Goal: Use online tool/utility

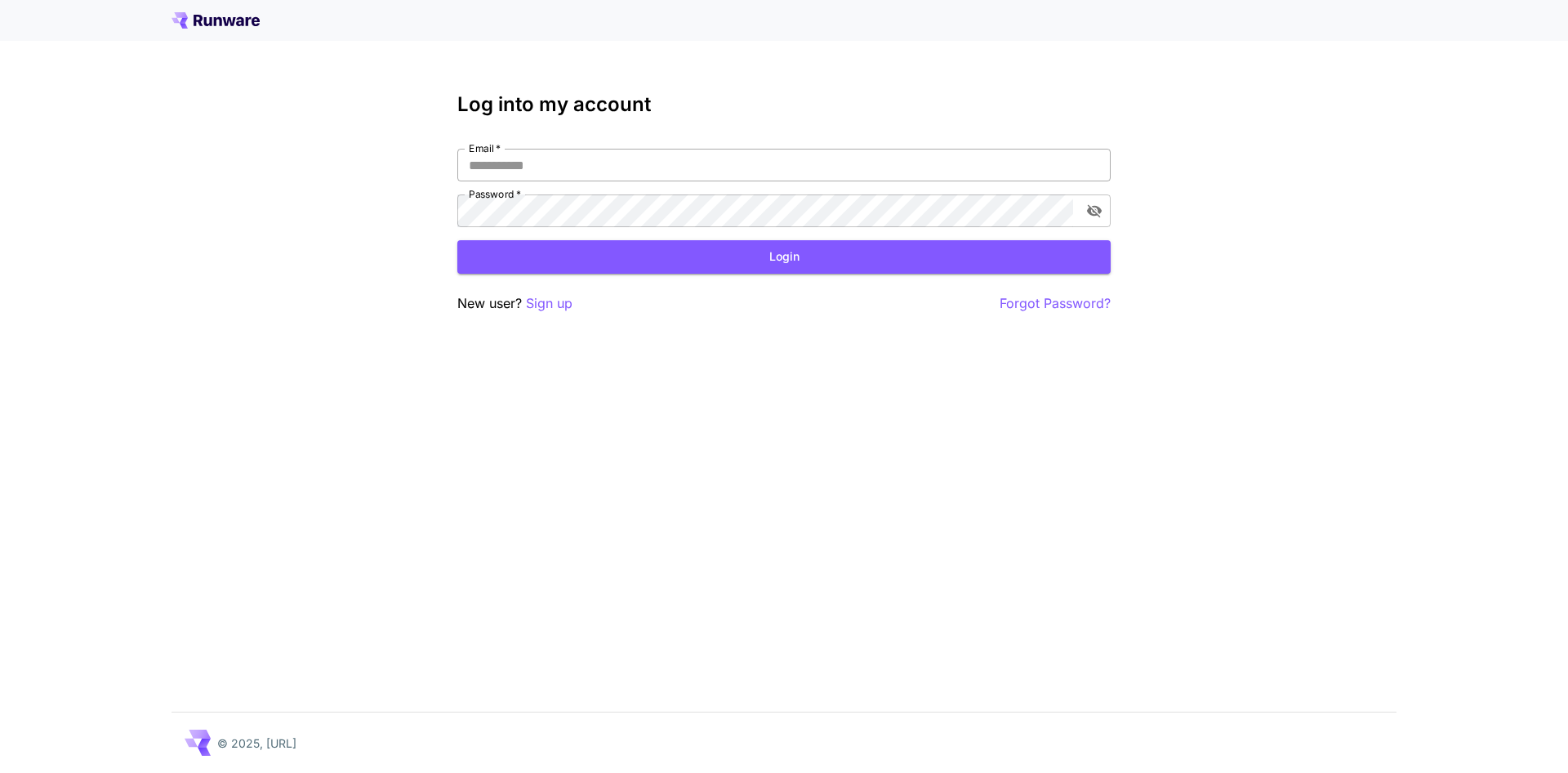
click at [562, 171] on input "Email   *" at bounding box center [784, 165] width 653 height 32
click at [557, 167] on input "Email   *" at bounding box center [784, 165] width 653 height 32
type input "**********"
click at [665, 258] on button "Login" at bounding box center [784, 256] width 653 height 33
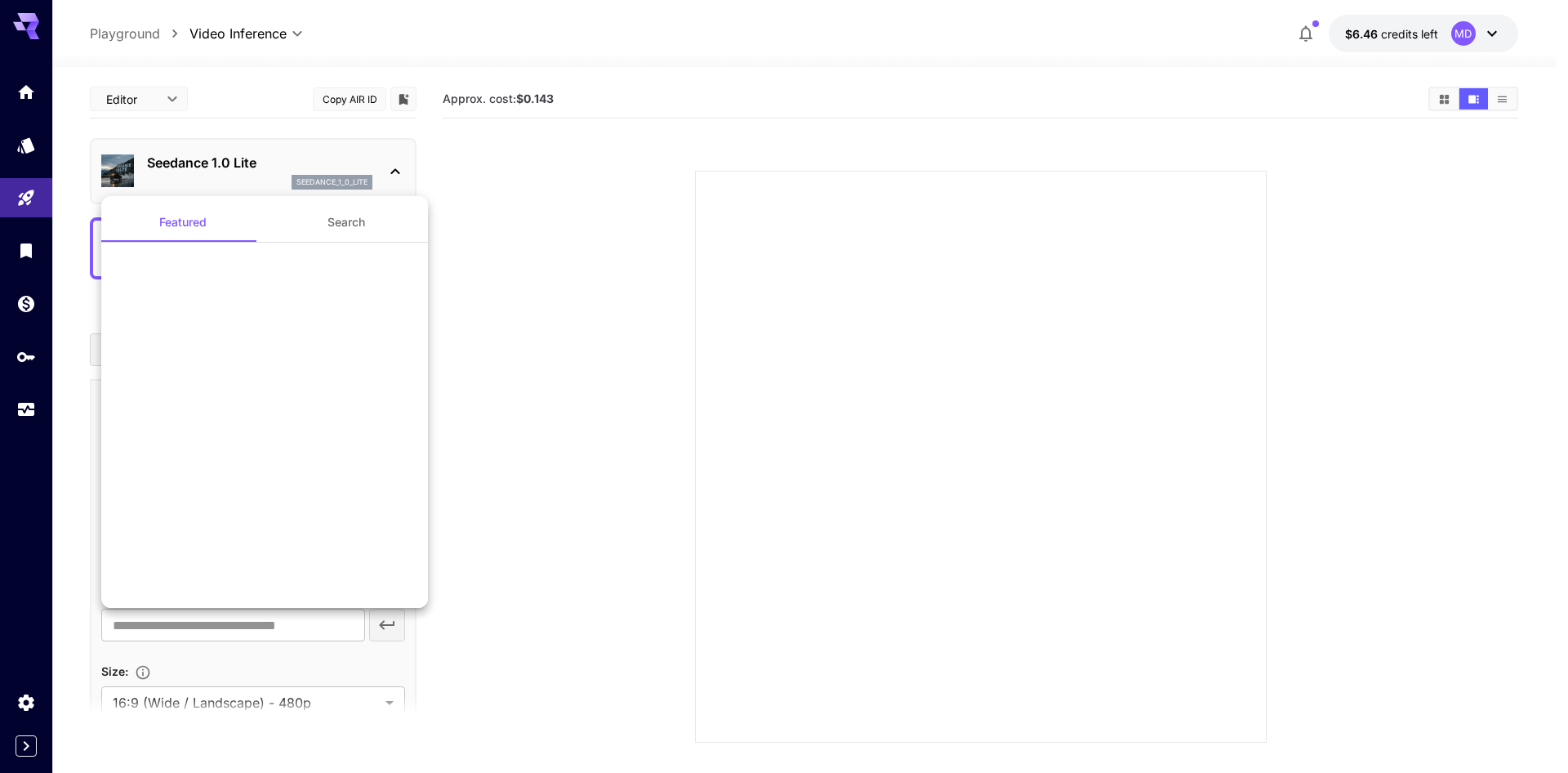
scroll to position [1500, 0]
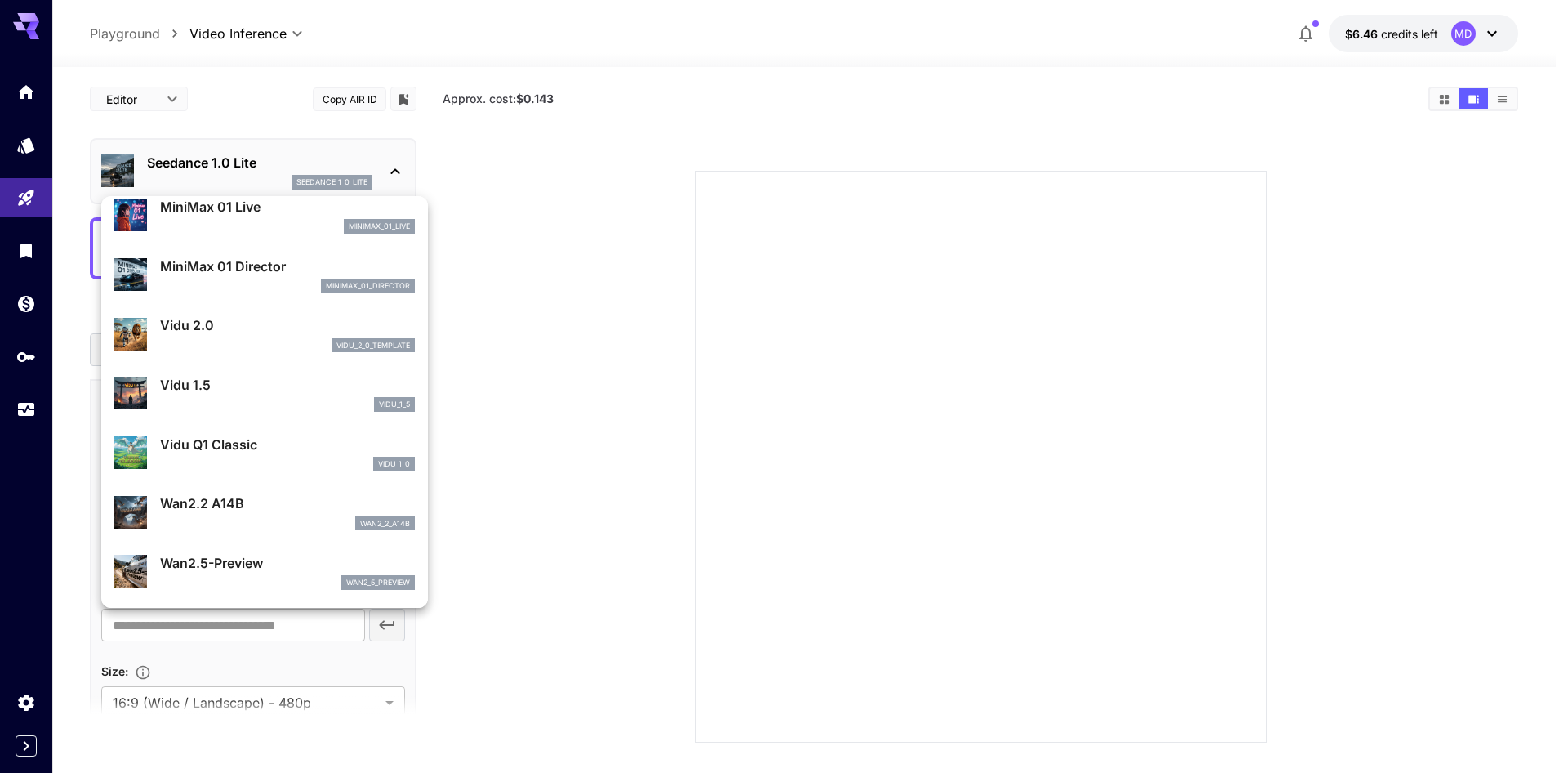
click at [520, 339] on div at bounding box center [784, 386] width 1568 height 773
